Goal: Information Seeking & Learning: Learn about a topic

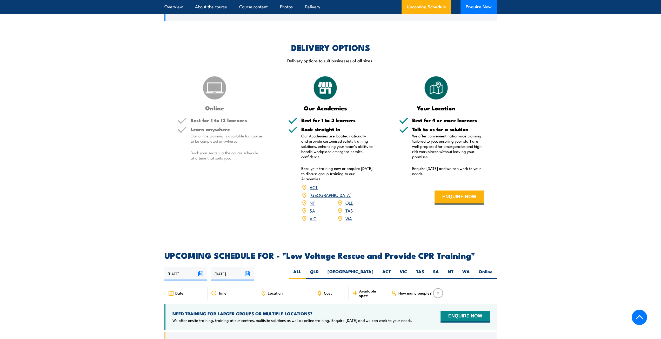
scroll to position [727, 0]
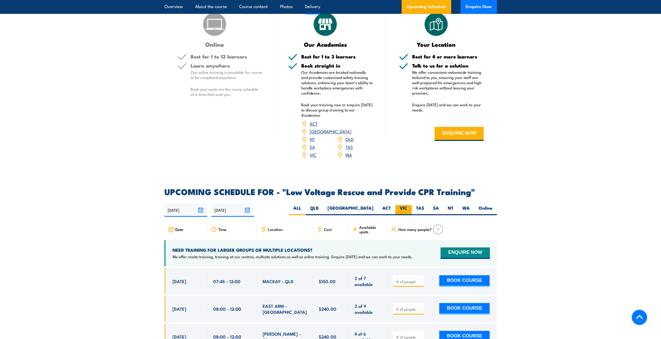
click at [404, 205] on label "VIC" at bounding box center [403, 210] width 16 height 10
click at [407, 205] on input "VIC" at bounding box center [408, 206] width 3 height 3
radio input "true"
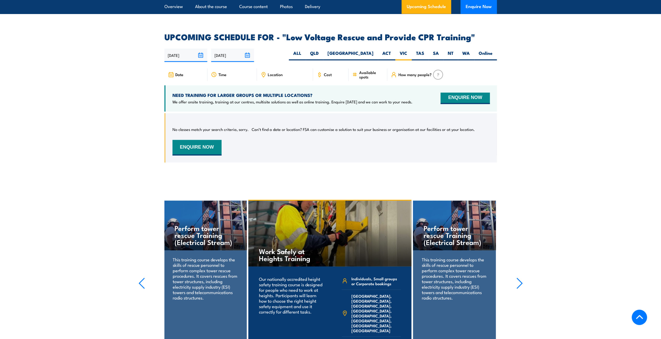
scroll to position [874, 0]
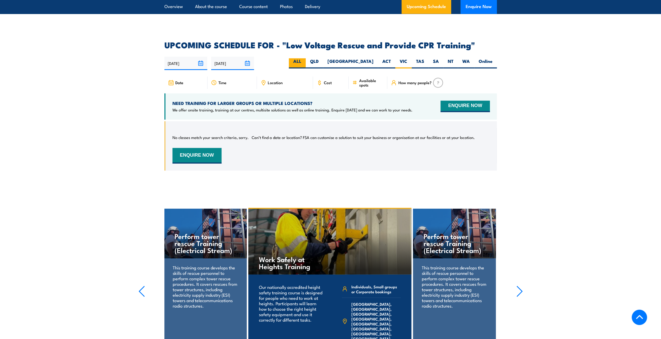
click at [306, 58] on label "ALL" at bounding box center [297, 63] width 17 height 10
click at [305, 58] on input "ALL" at bounding box center [302, 59] width 3 height 3
radio input "true"
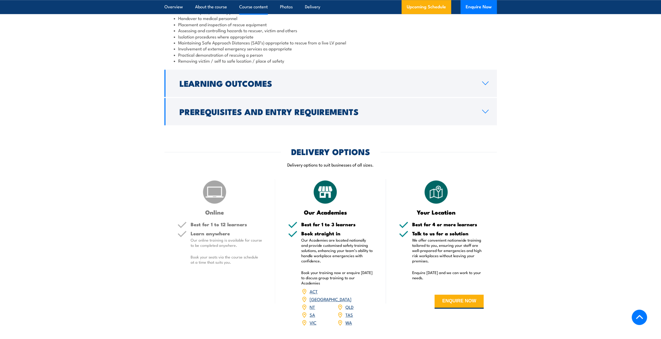
scroll to position [536, 0]
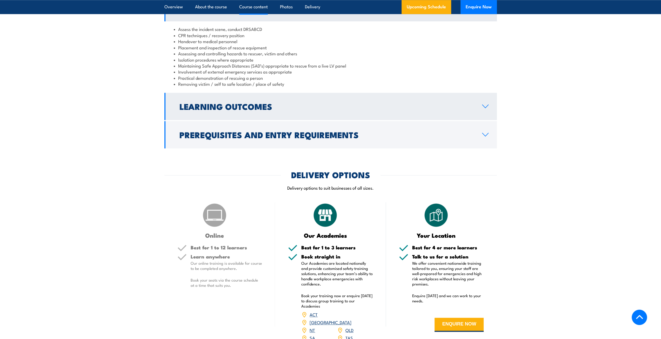
click at [458, 104] on link "Learning Outcomes" at bounding box center [330, 106] width 332 height 27
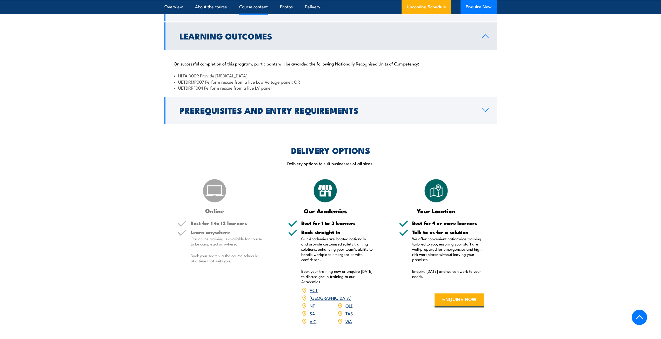
click at [456, 79] on li "UETDRMP007 Perform rescue from a live Low Voltage panel: OR" at bounding box center [331, 82] width 314 height 6
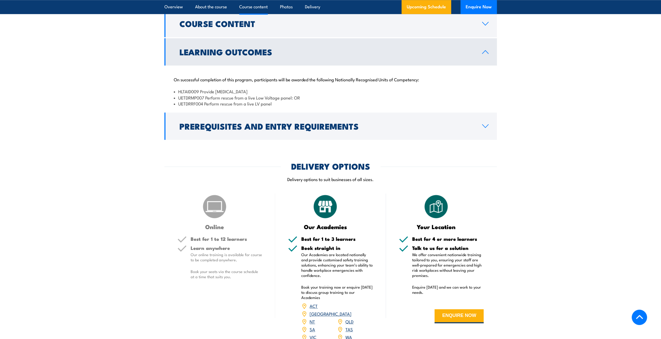
scroll to position [510, 0]
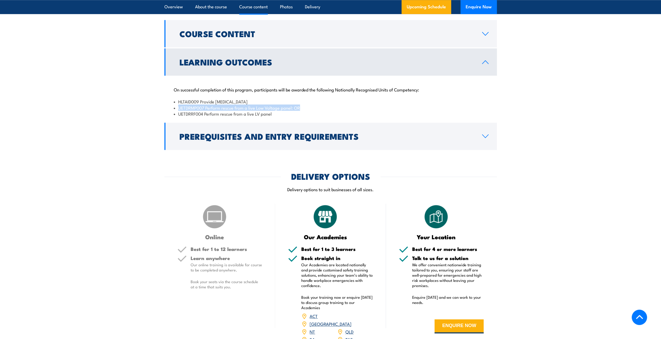
drag, startPoint x: 171, startPoint y: 98, endPoint x: 303, endPoint y: 102, distance: 132.5
click at [303, 102] on div "On successful completion of this program, participants will be awarded the foll…" at bounding box center [330, 99] width 332 height 46
click at [304, 105] on li "UETDRMP007 Perform rescue from a live Low Voltage panel: OR" at bounding box center [331, 108] width 314 height 6
click at [327, 64] on link "Learning Outcomes" at bounding box center [330, 61] width 332 height 27
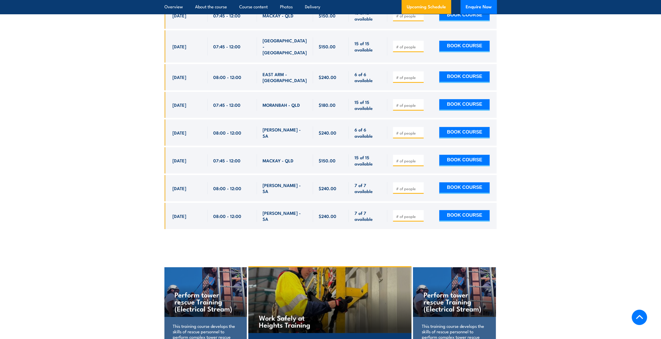
scroll to position [1569, 0]
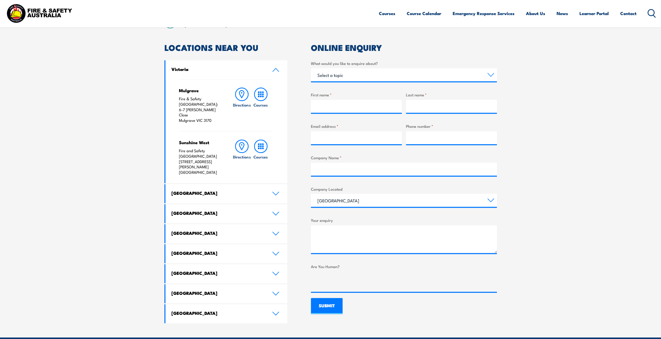
scroll to position [104, 0]
